Goal: Task Accomplishment & Management: Manage account settings

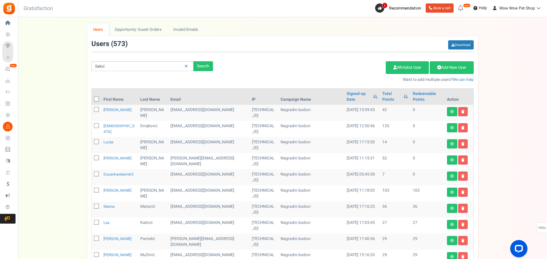
type input "šakić"
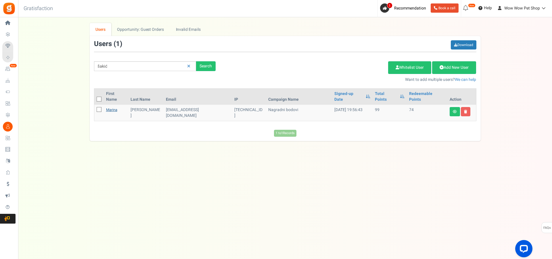
click at [110, 107] on link "Marina" at bounding box center [111, 109] width 11 height 5
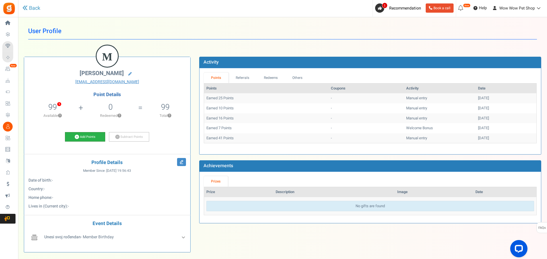
click at [82, 134] on link "Add Points" at bounding box center [85, 137] width 40 height 10
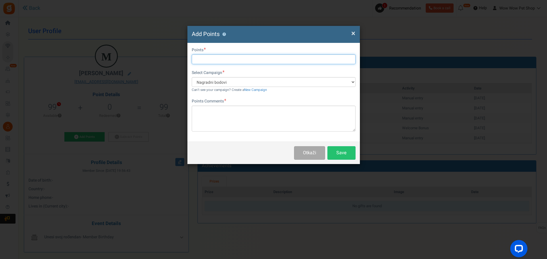
click at [198, 57] on input "text" at bounding box center [274, 59] width 164 height 10
type input "23"
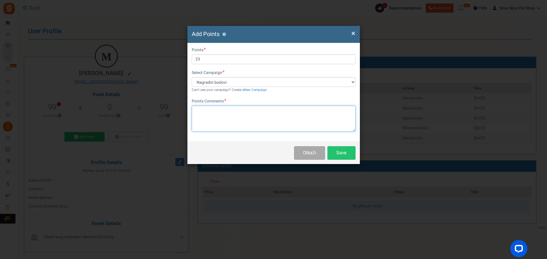
click at [249, 119] on textarea at bounding box center [274, 118] width 164 height 26
click at [224, 114] on textarea "Račun br." at bounding box center [274, 118] width 164 height 26
type textarea "Račun br. 1412"
click at [344, 154] on button "Save" at bounding box center [341, 153] width 28 height 14
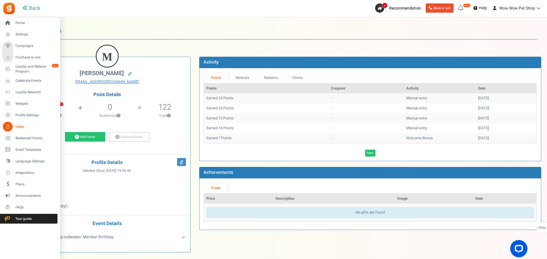
click at [8, 126] on icon at bounding box center [8, 127] width 10 height 10
